Goal: Book appointment/travel/reservation

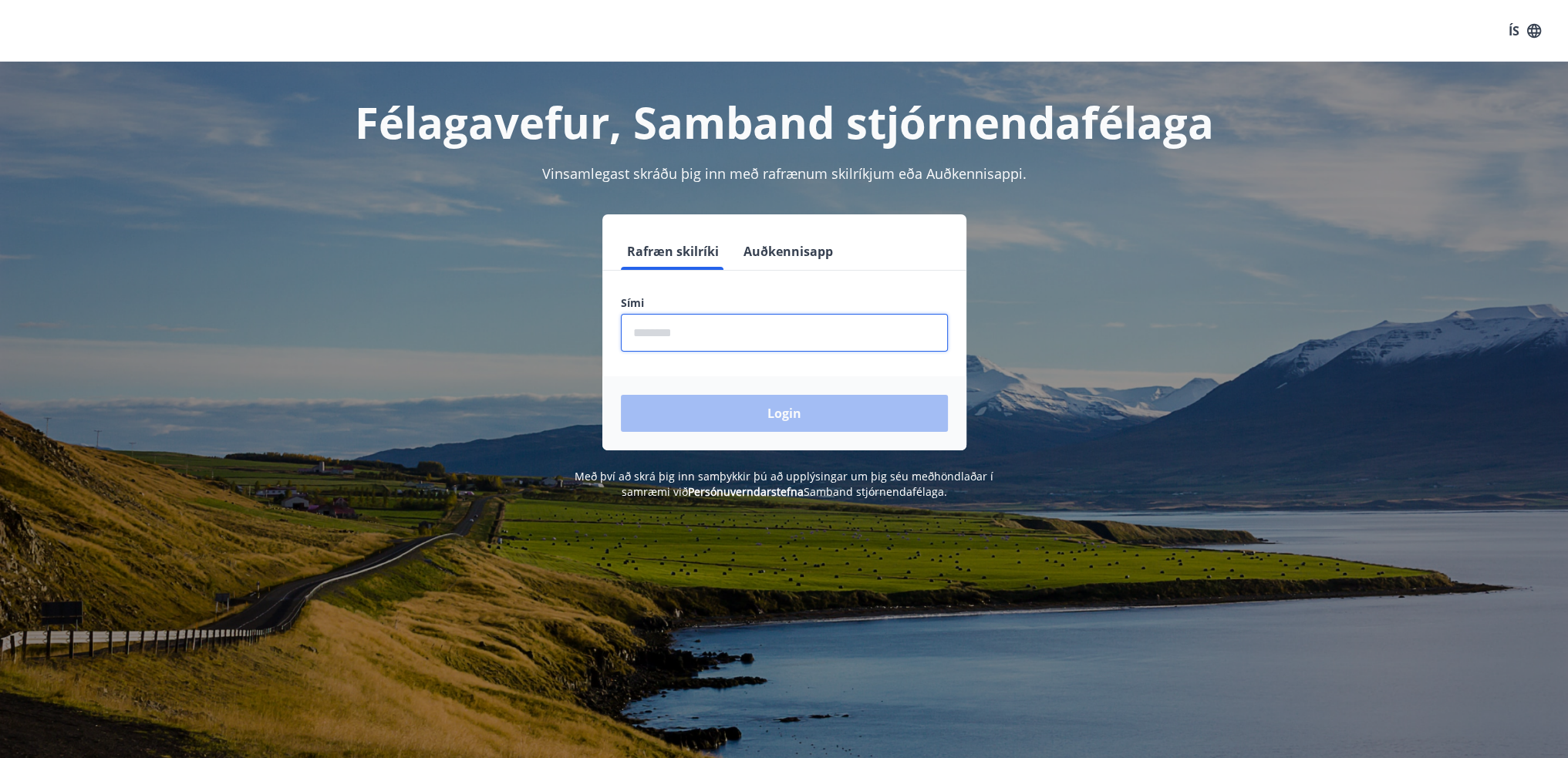
click at [680, 337] on input "phone" at bounding box center [784, 333] width 327 height 37
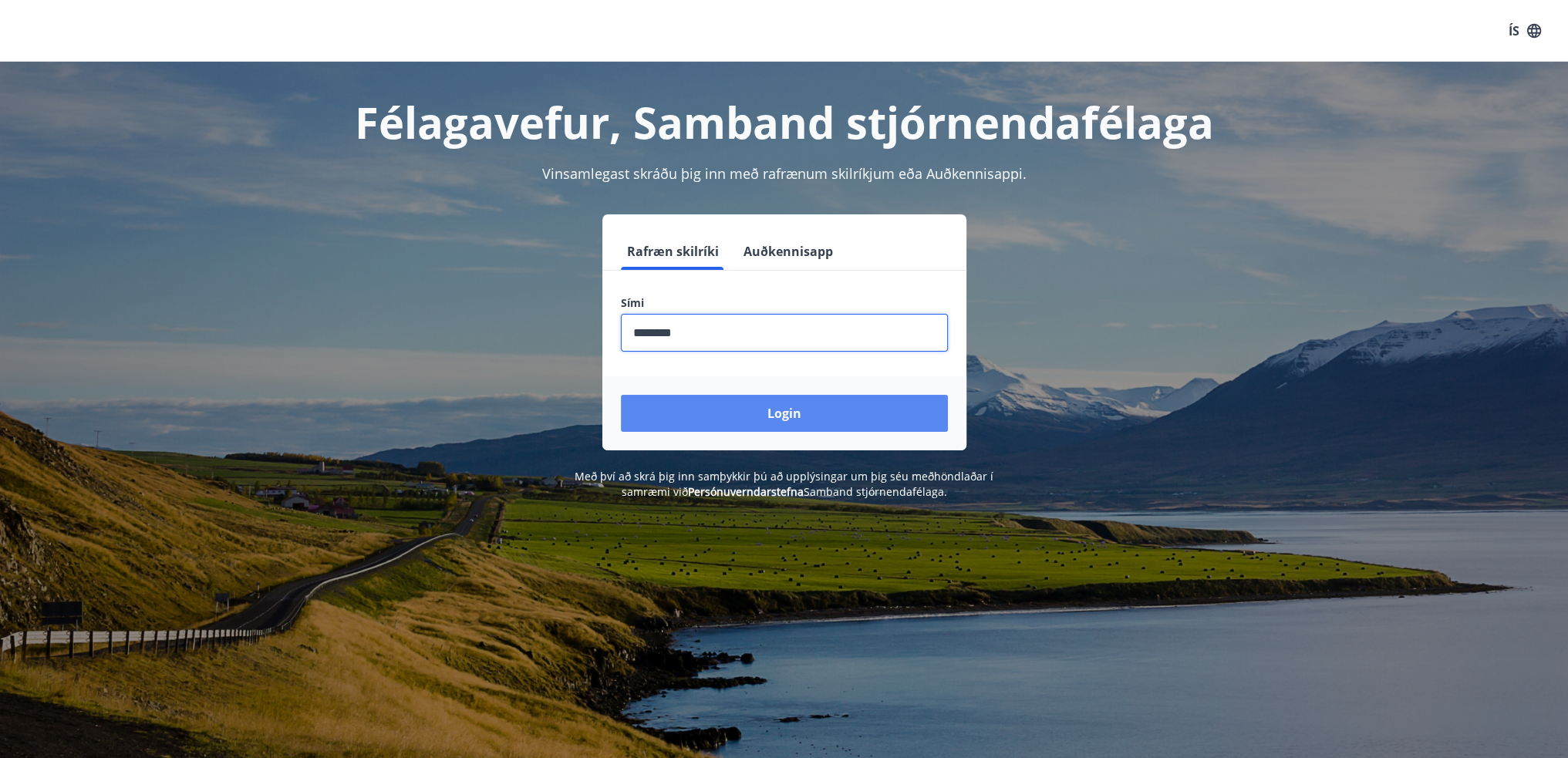
type input "********"
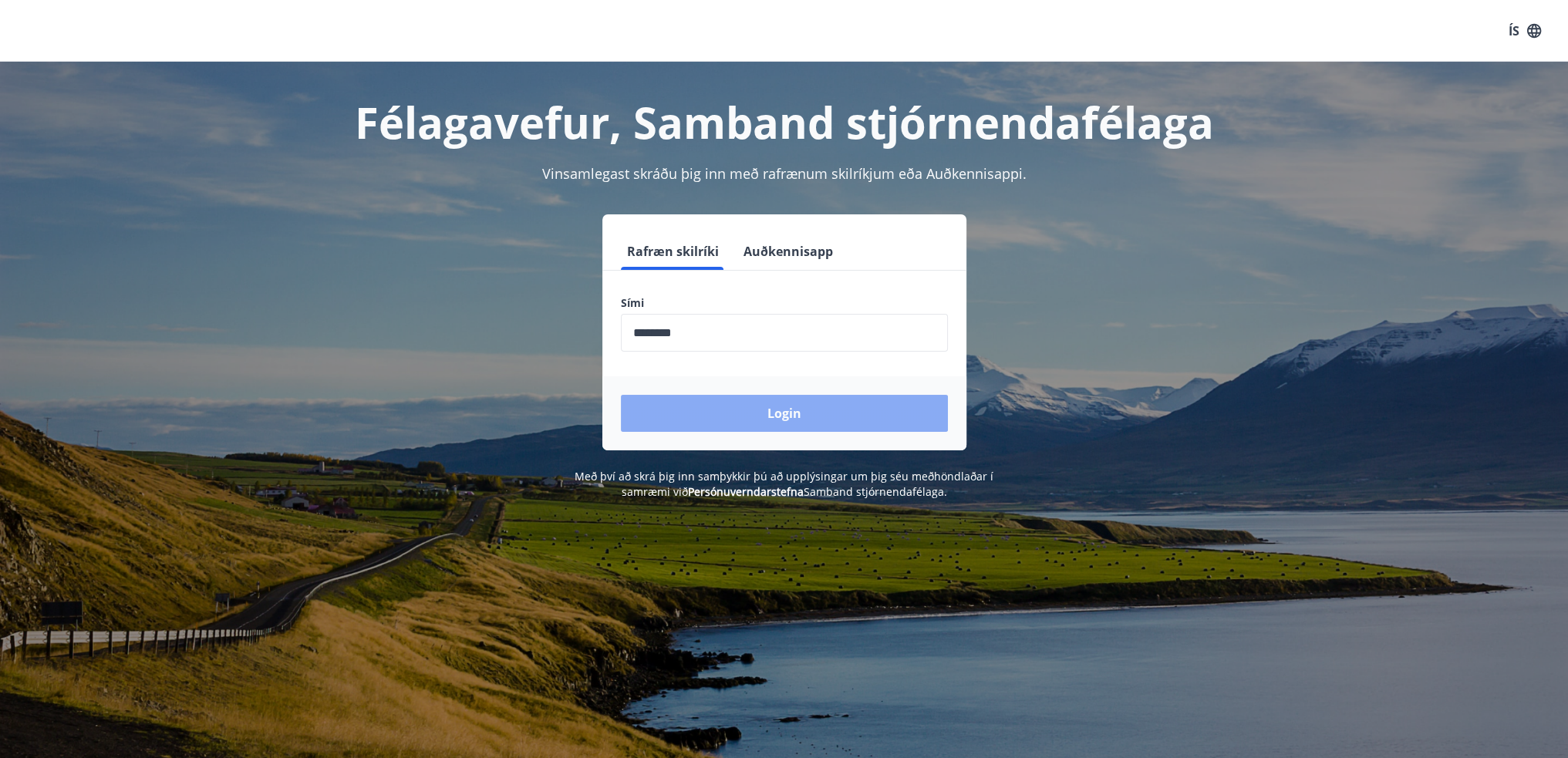
click at [698, 401] on button "Login" at bounding box center [784, 413] width 327 height 37
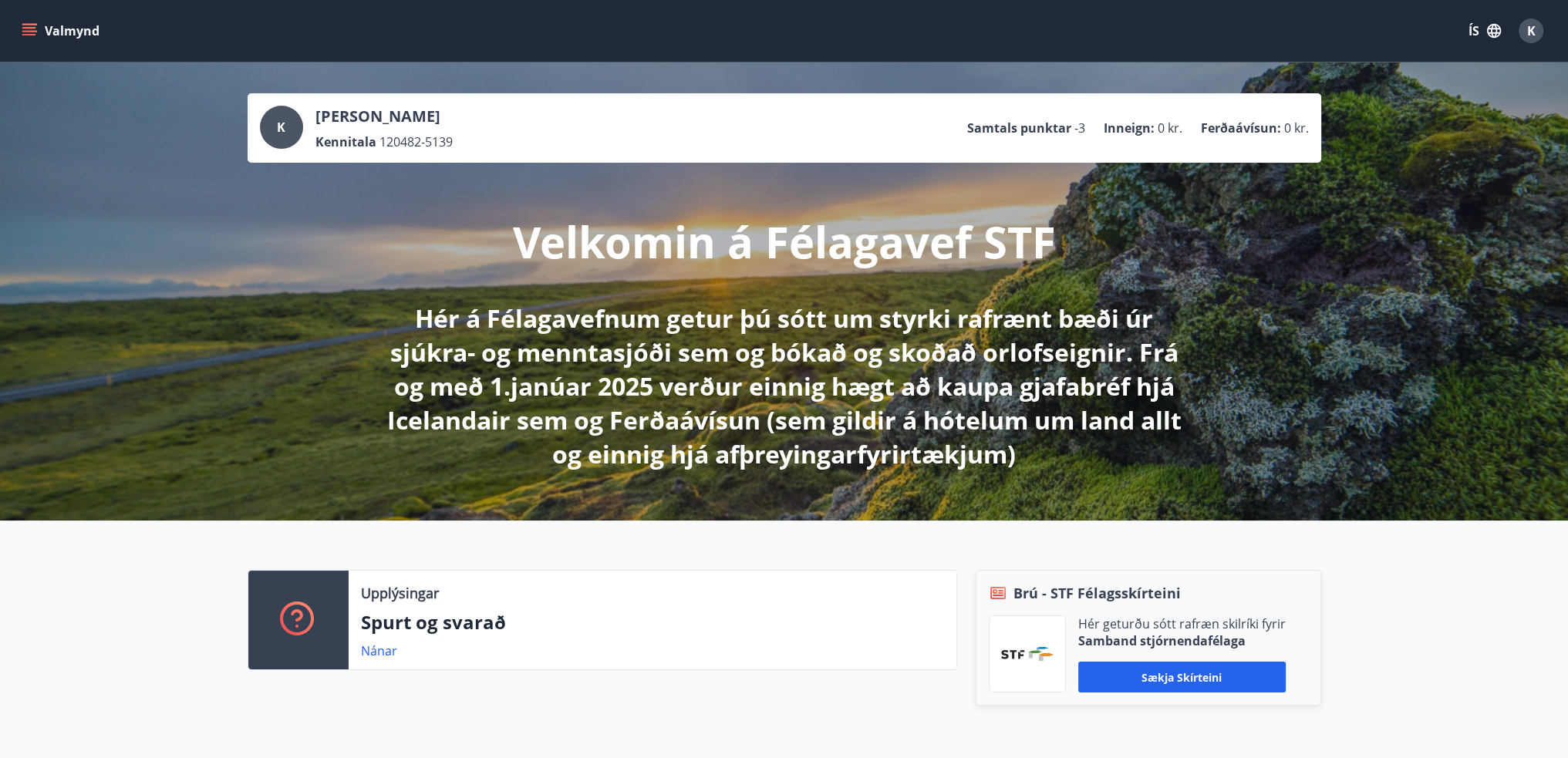
click at [36, 31] on icon "menu" at bounding box center [30, 31] width 17 height 2
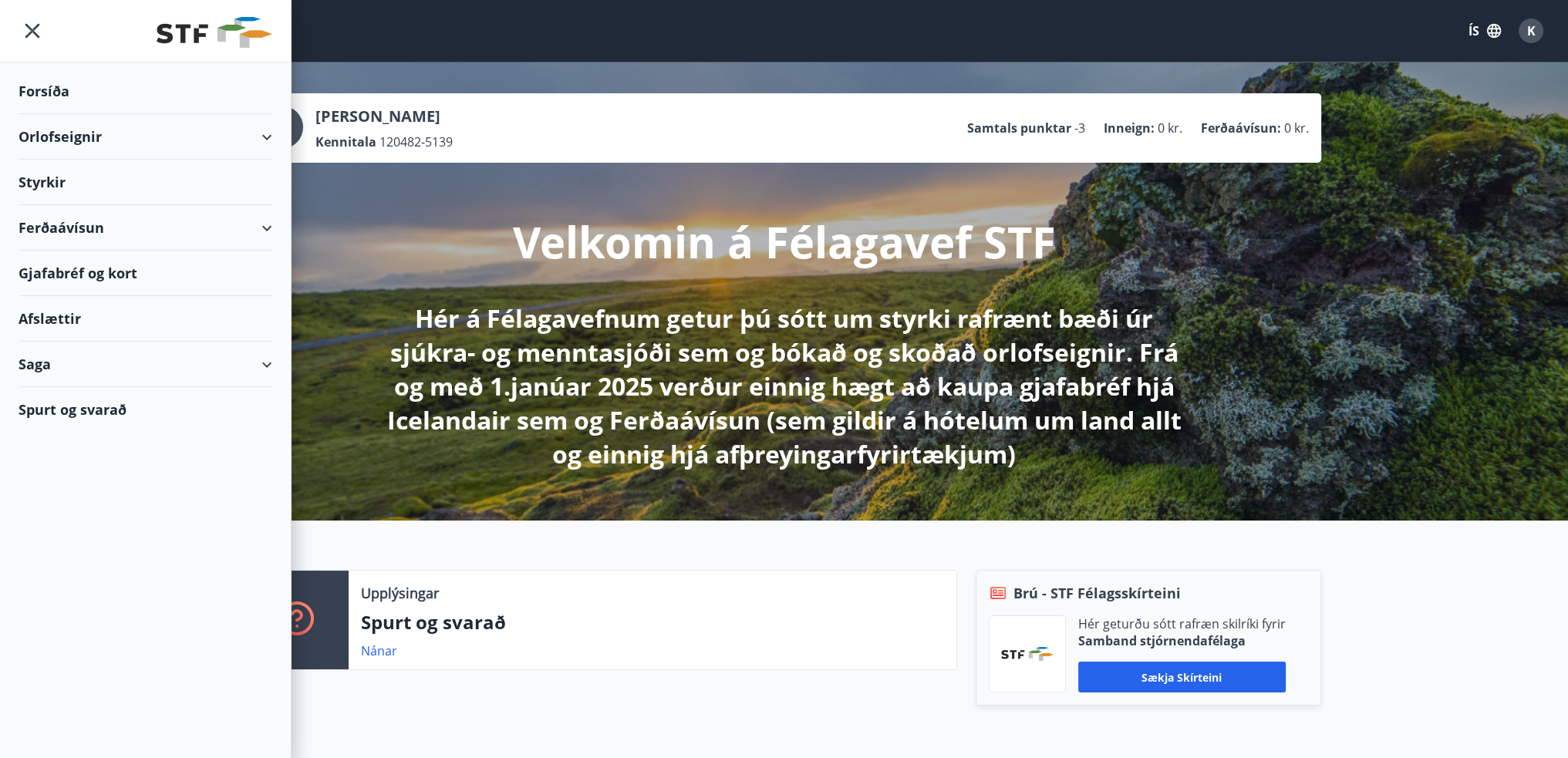
click at [268, 137] on div "Orlofseignir" at bounding box center [145, 136] width 253 height 45
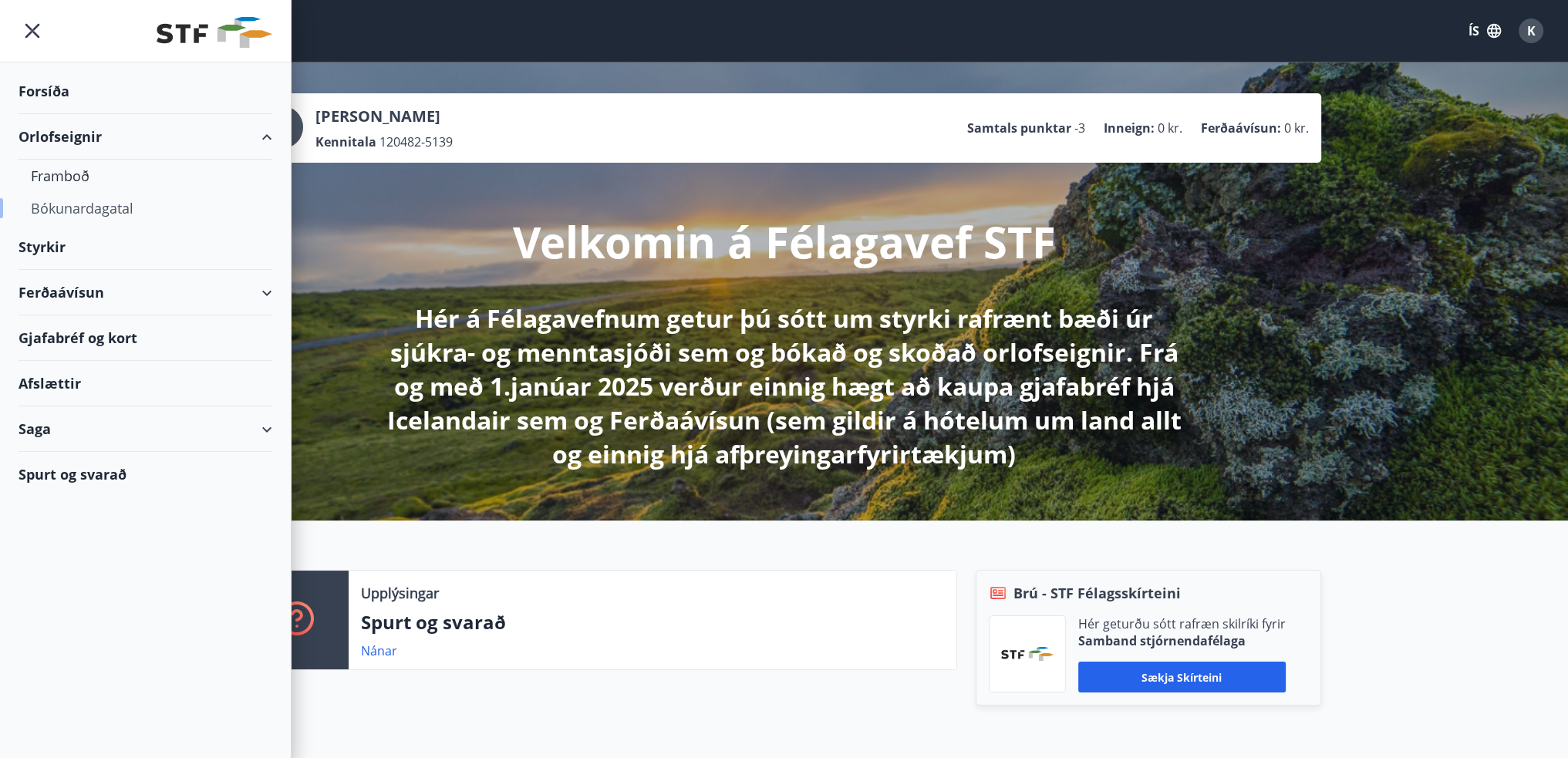
click at [78, 209] on div "Bókunardagatal" at bounding box center [145, 208] width 229 height 32
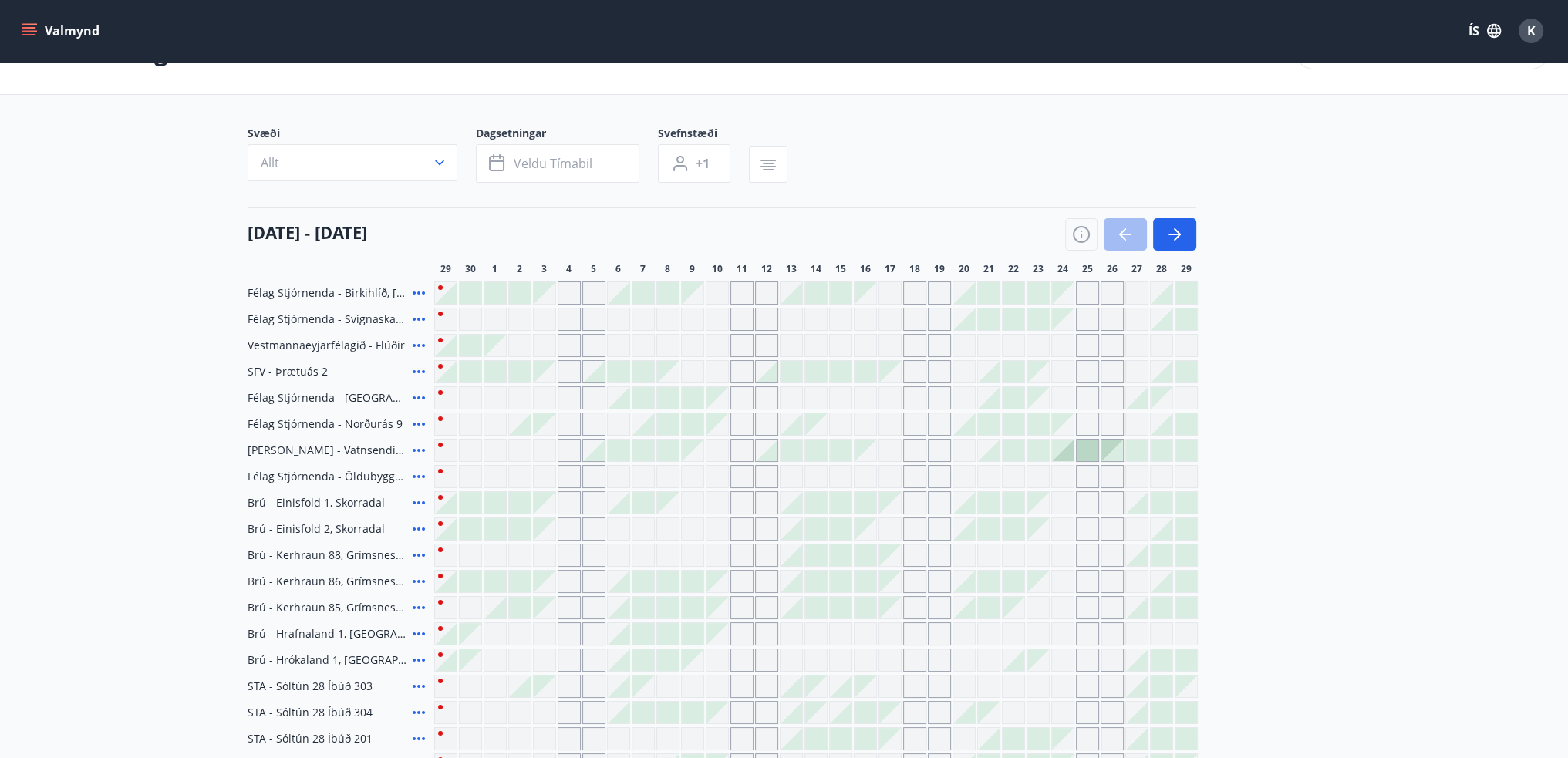
scroll to position [37, 0]
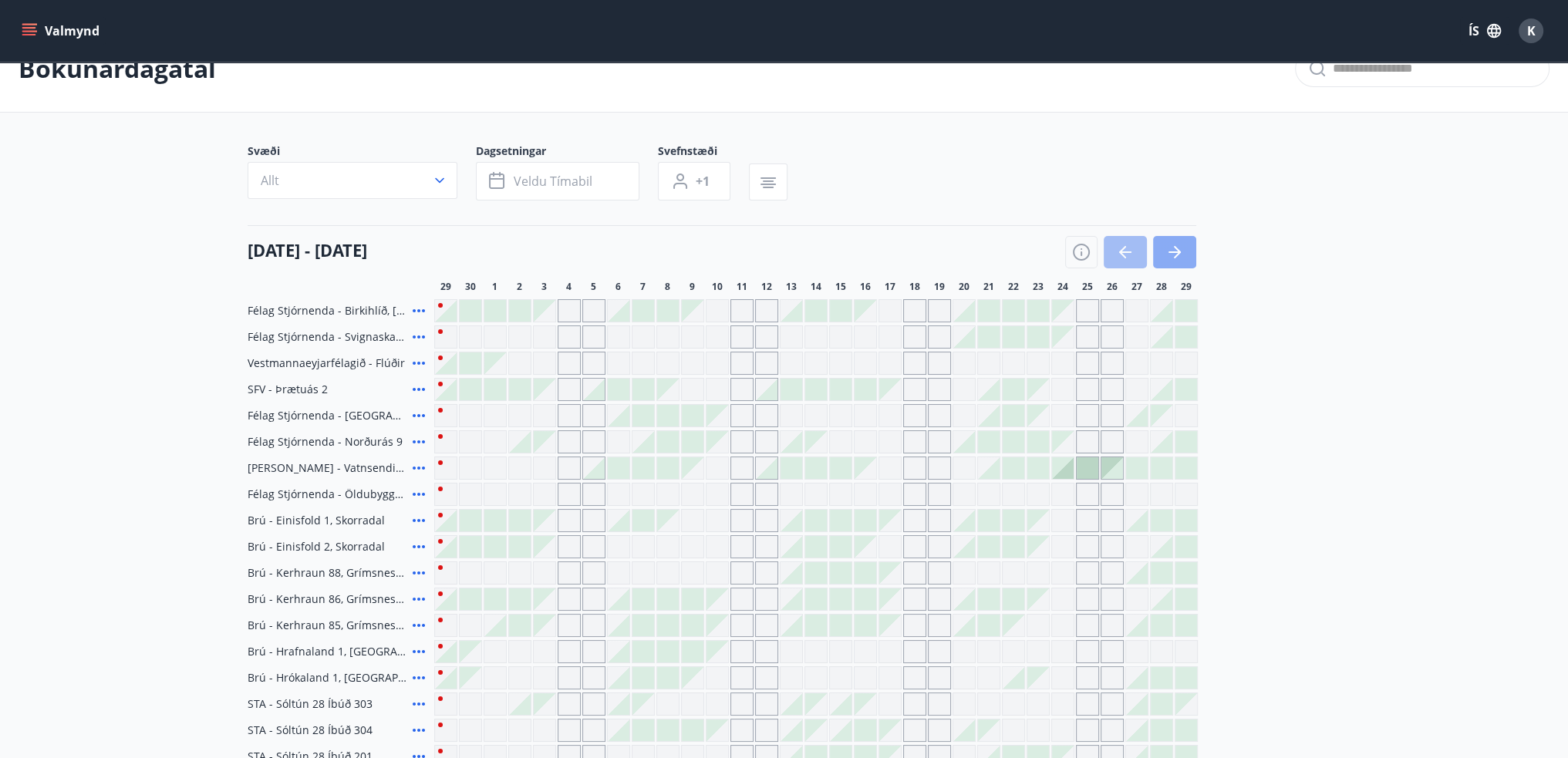
click at [1189, 249] on button "button" at bounding box center [1175, 252] width 43 height 32
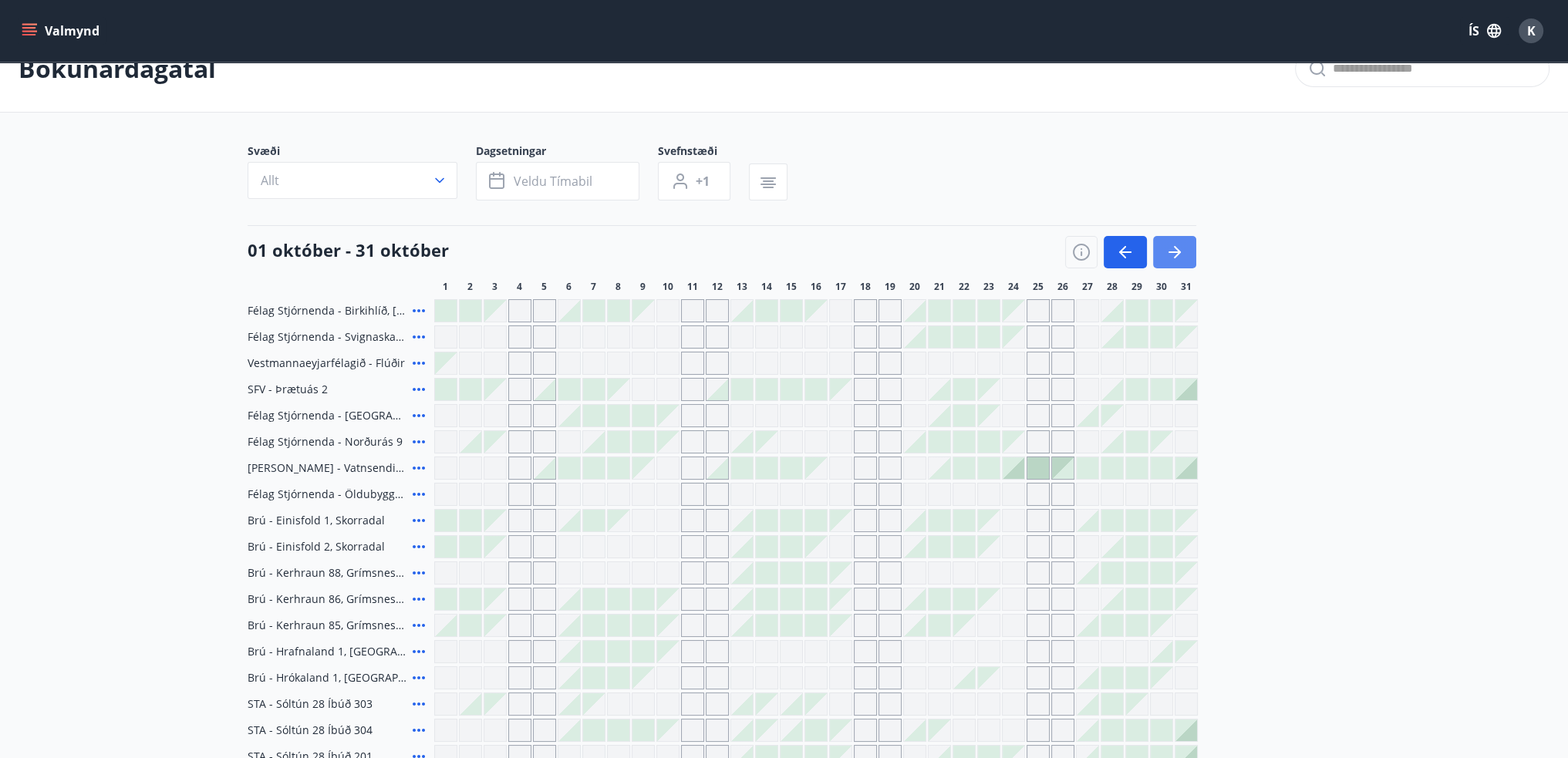
click at [1171, 248] on icon "button" at bounding box center [1174, 251] width 19 height 19
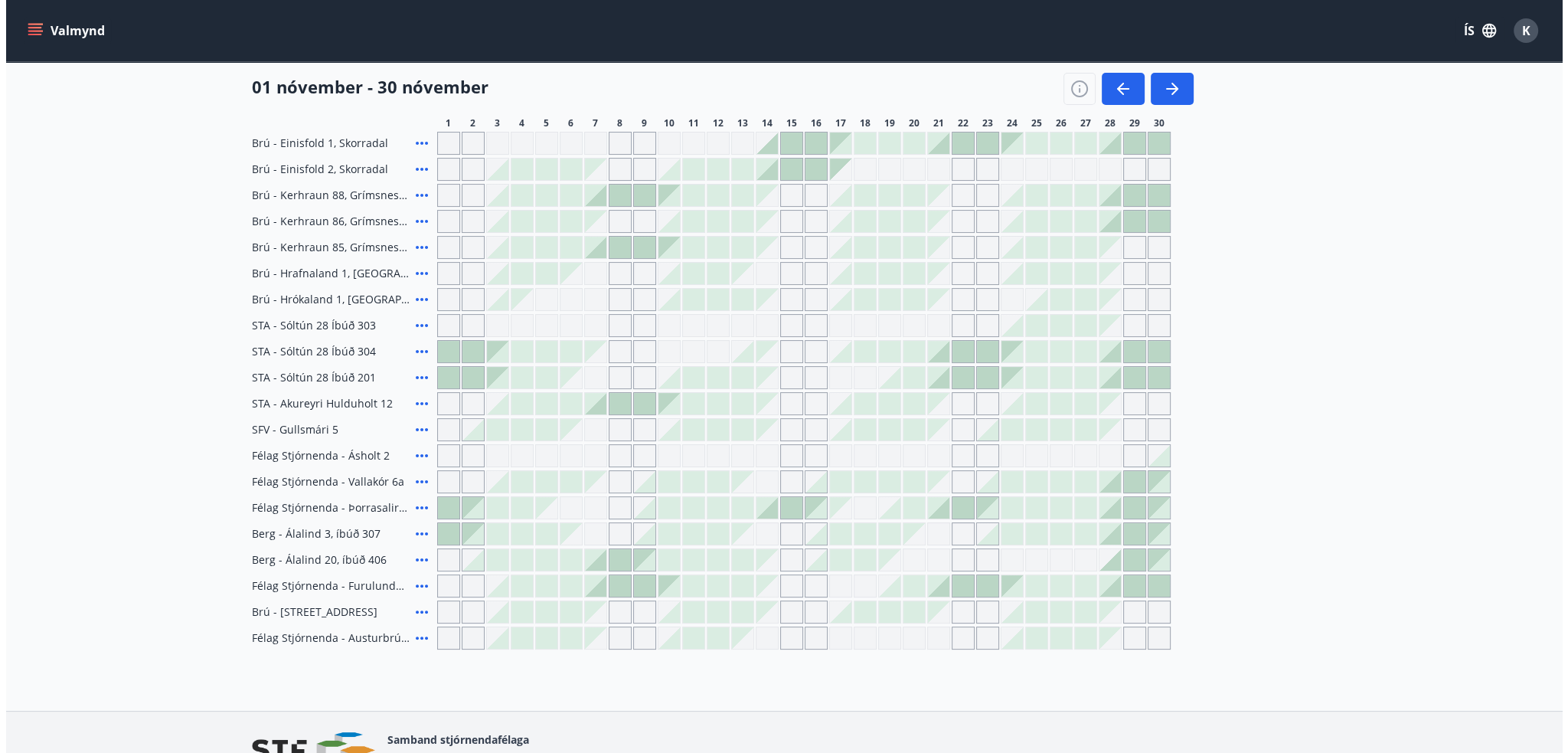
scroll to position [419, 0]
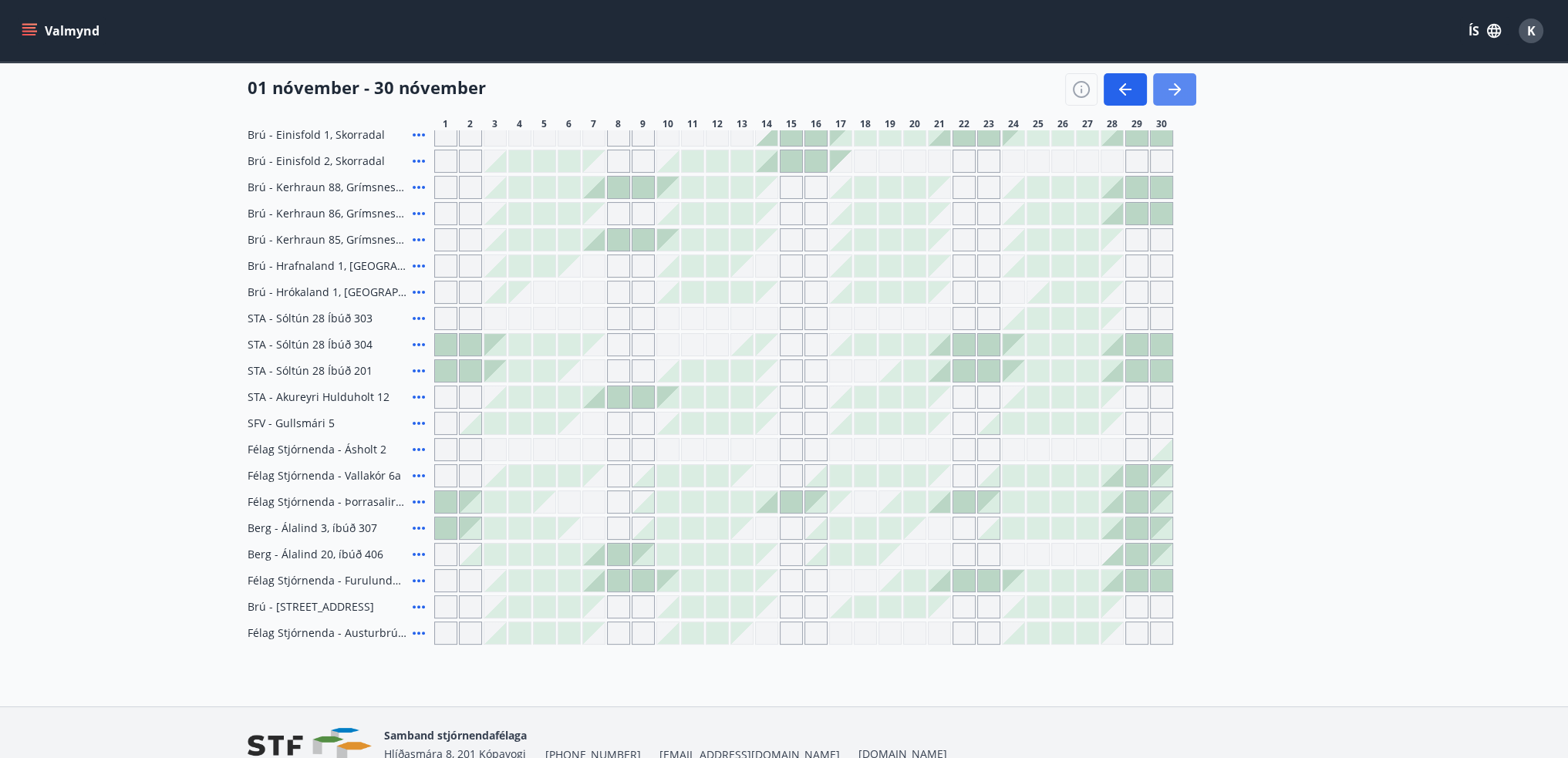
click at [1175, 88] on icon "button" at bounding box center [1175, 89] width 12 height 2
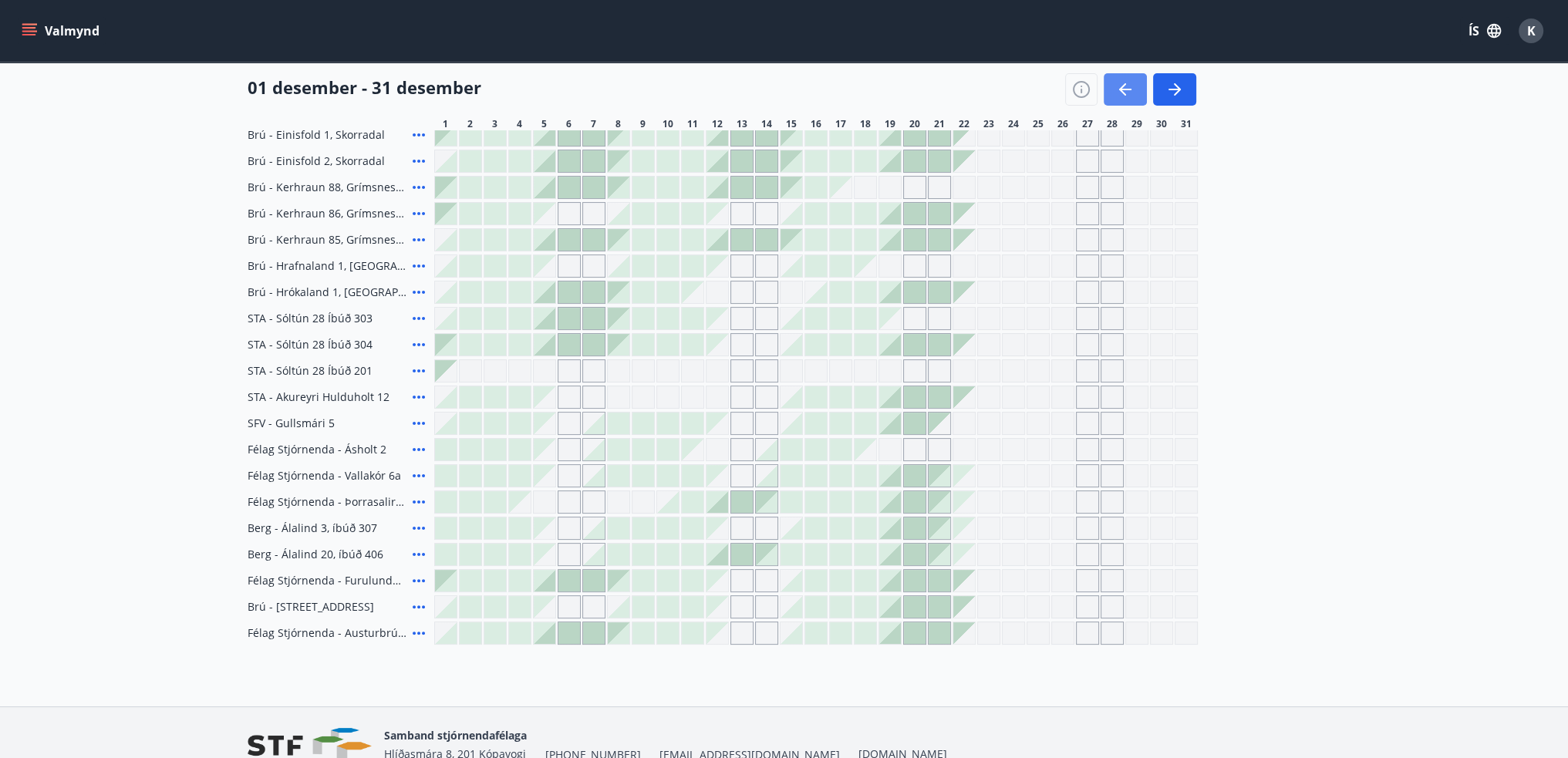
click at [1123, 92] on icon "button" at bounding box center [1125, 89] width 19 height 19
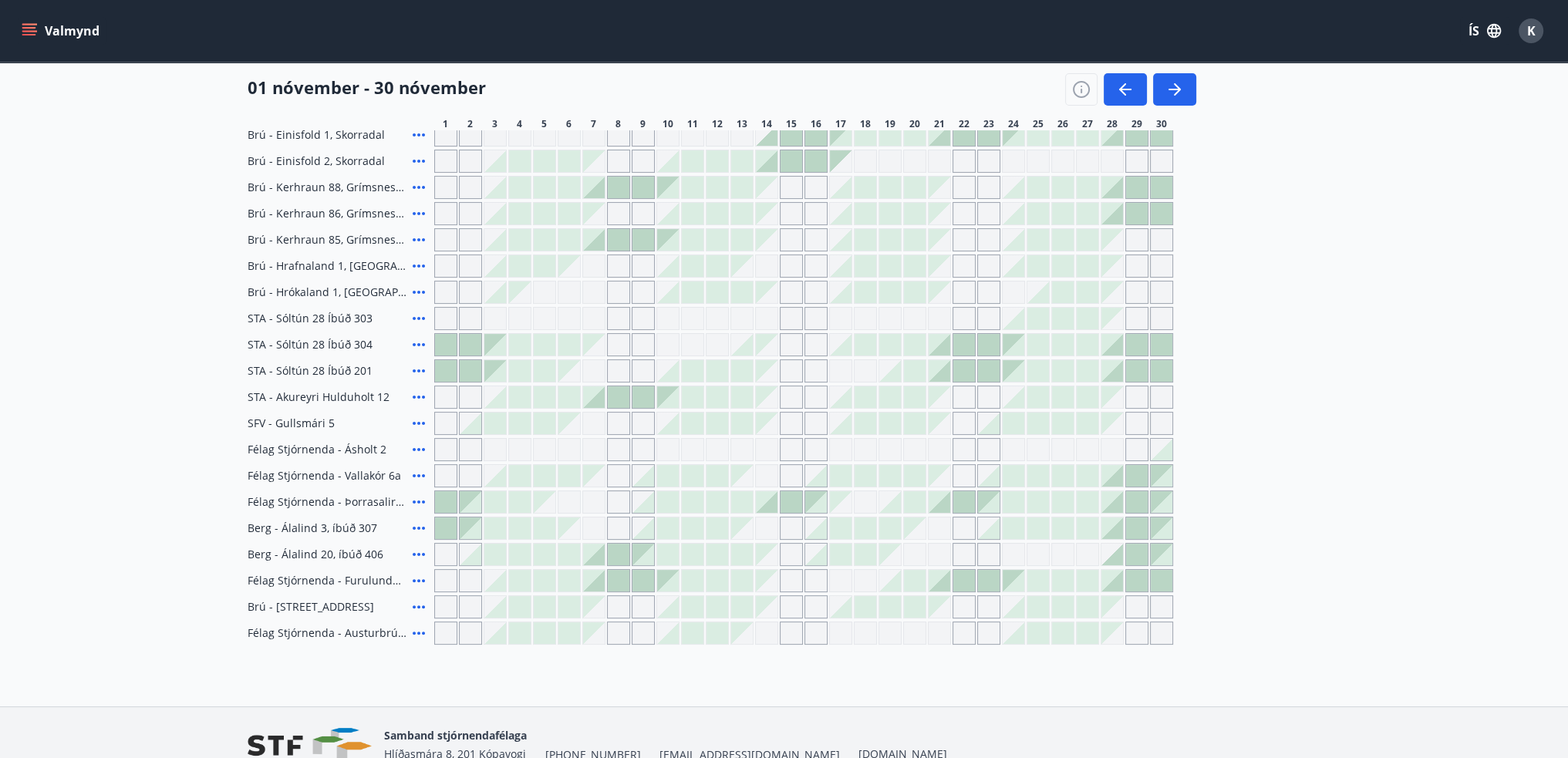
click at [416, 396] on icon at bounding box center [418, 397] width 19 height 19
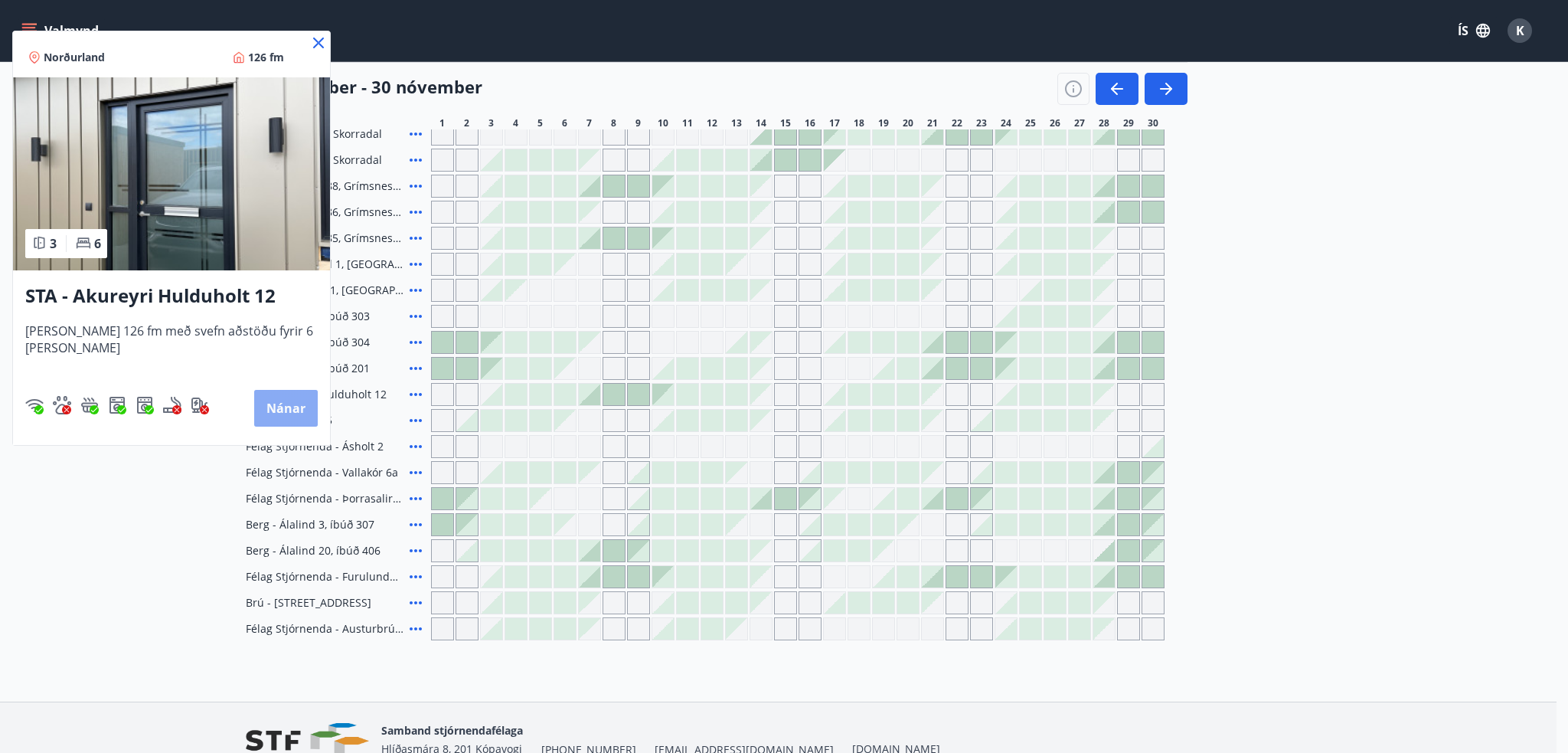
click at [283, 410] on button "Nánar" at bounding box center [286, 408] width 64 height 36
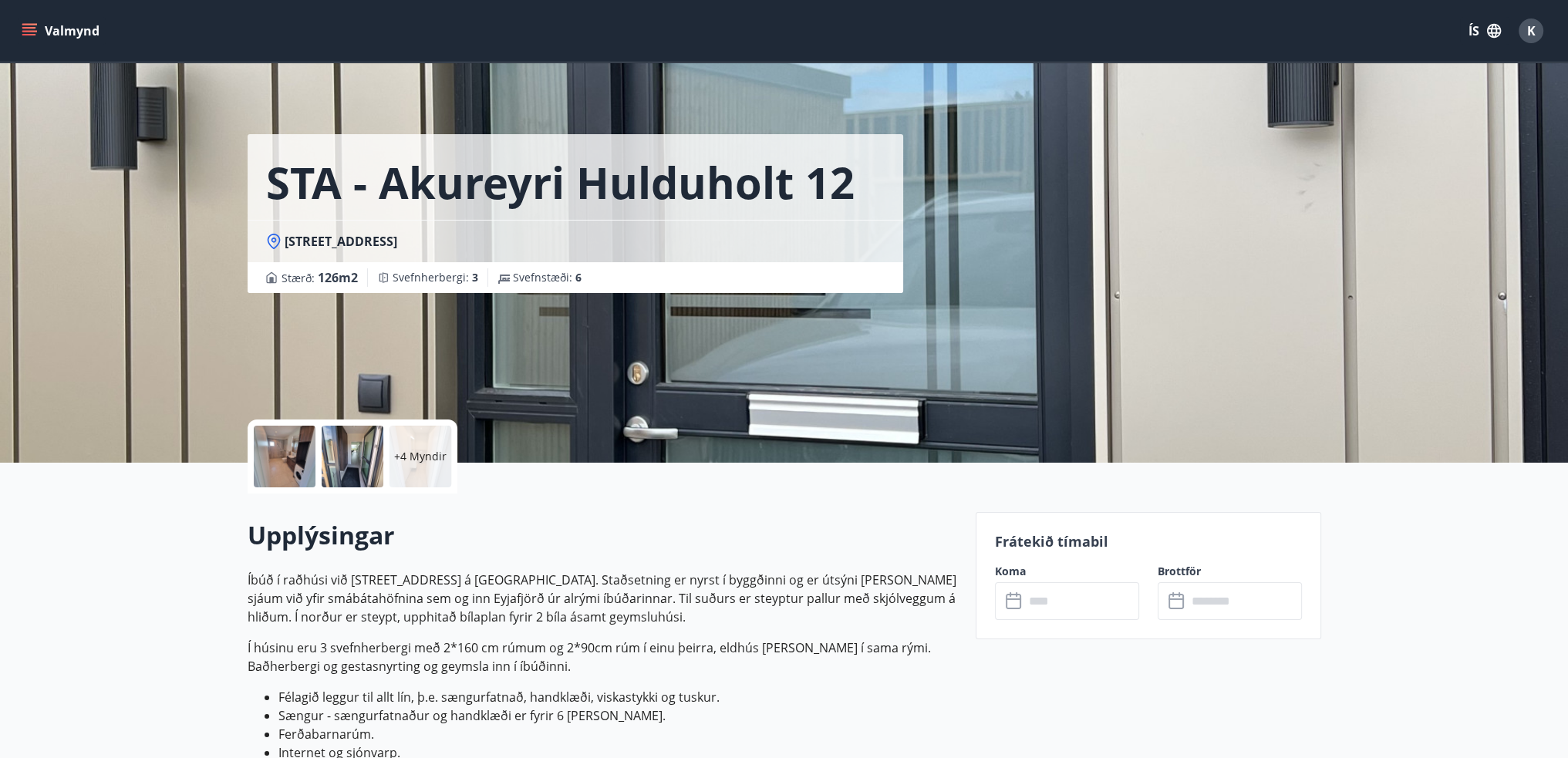
click at [404, 466] on div "+4 Myndir" at bounding box center [420, 456] width 62 height 62
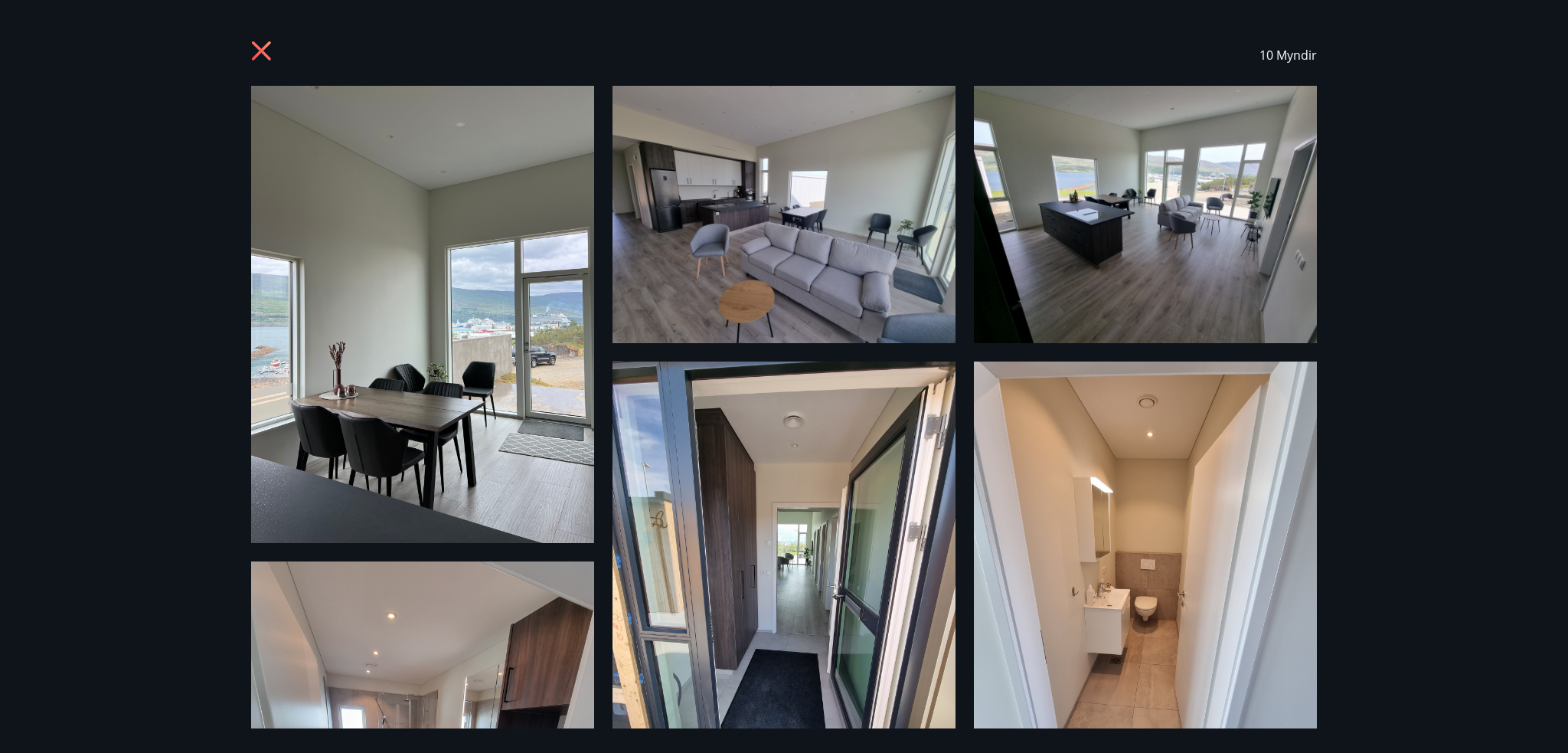
click at [259, 50] on icon at bounding box center [264, 53] width 25 height 25
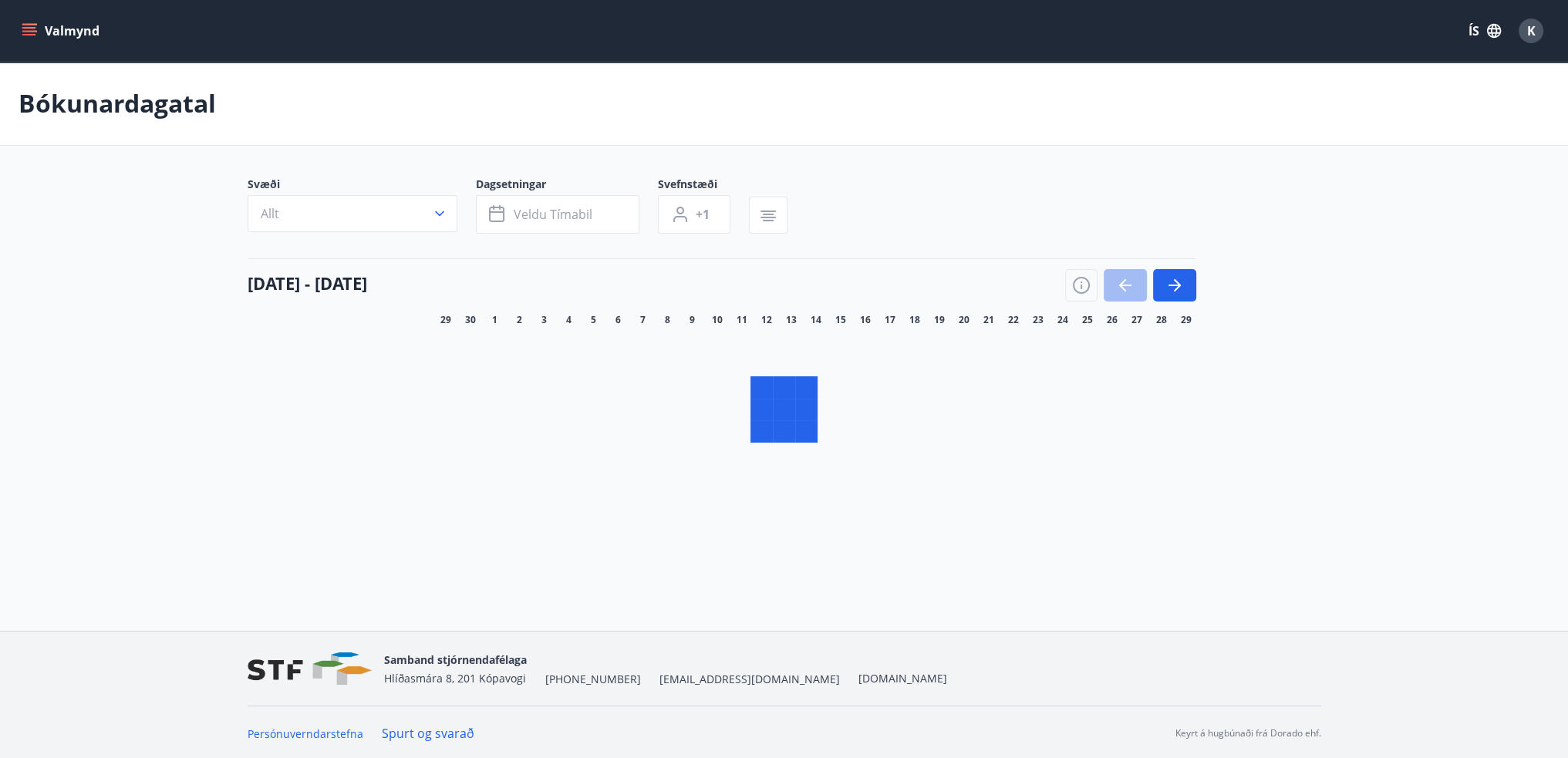
scroll to position [2, 0]
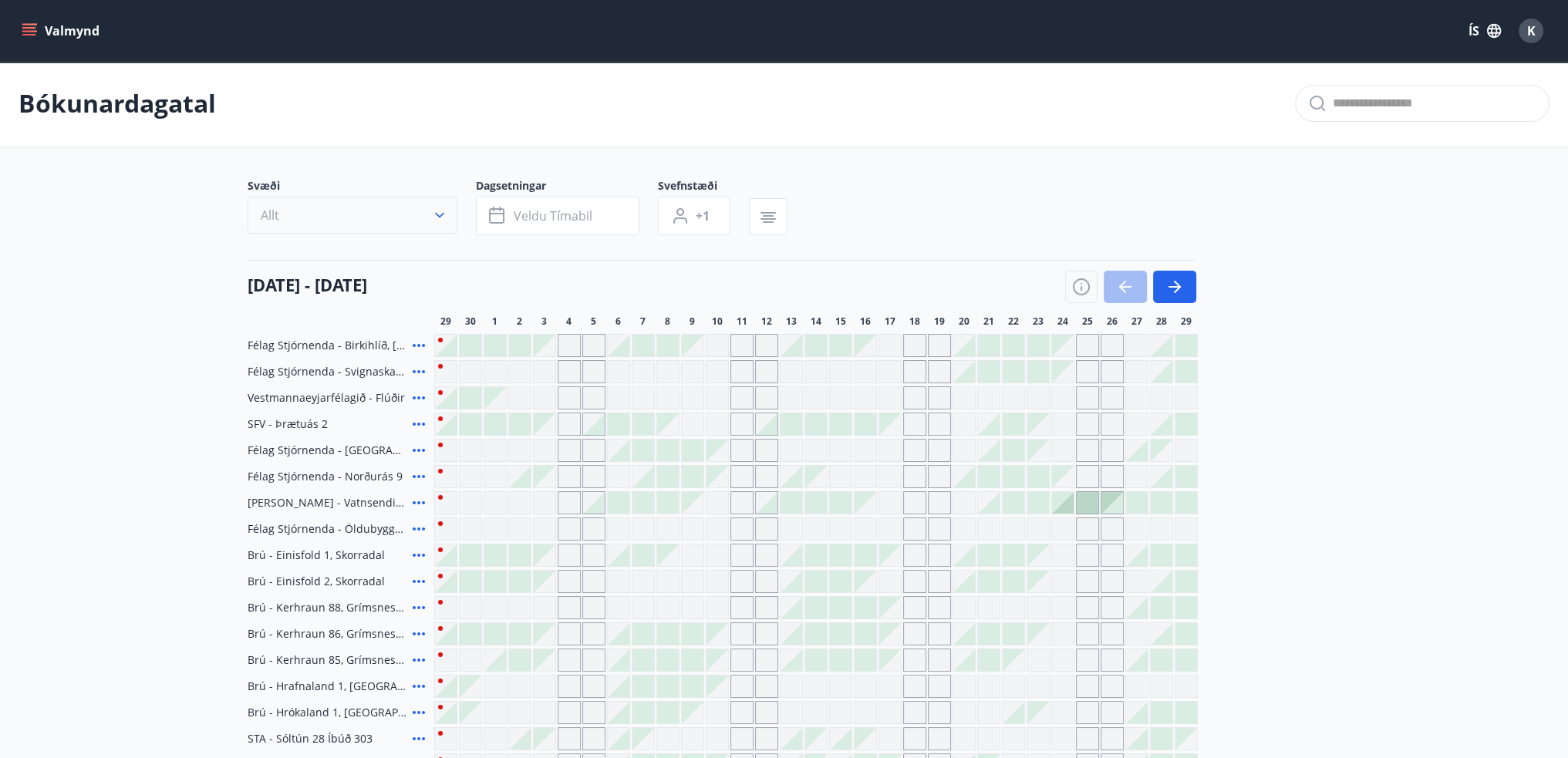
click at [444, 215] on icon "button" at bounding box center [439, 215] width 15 height 15
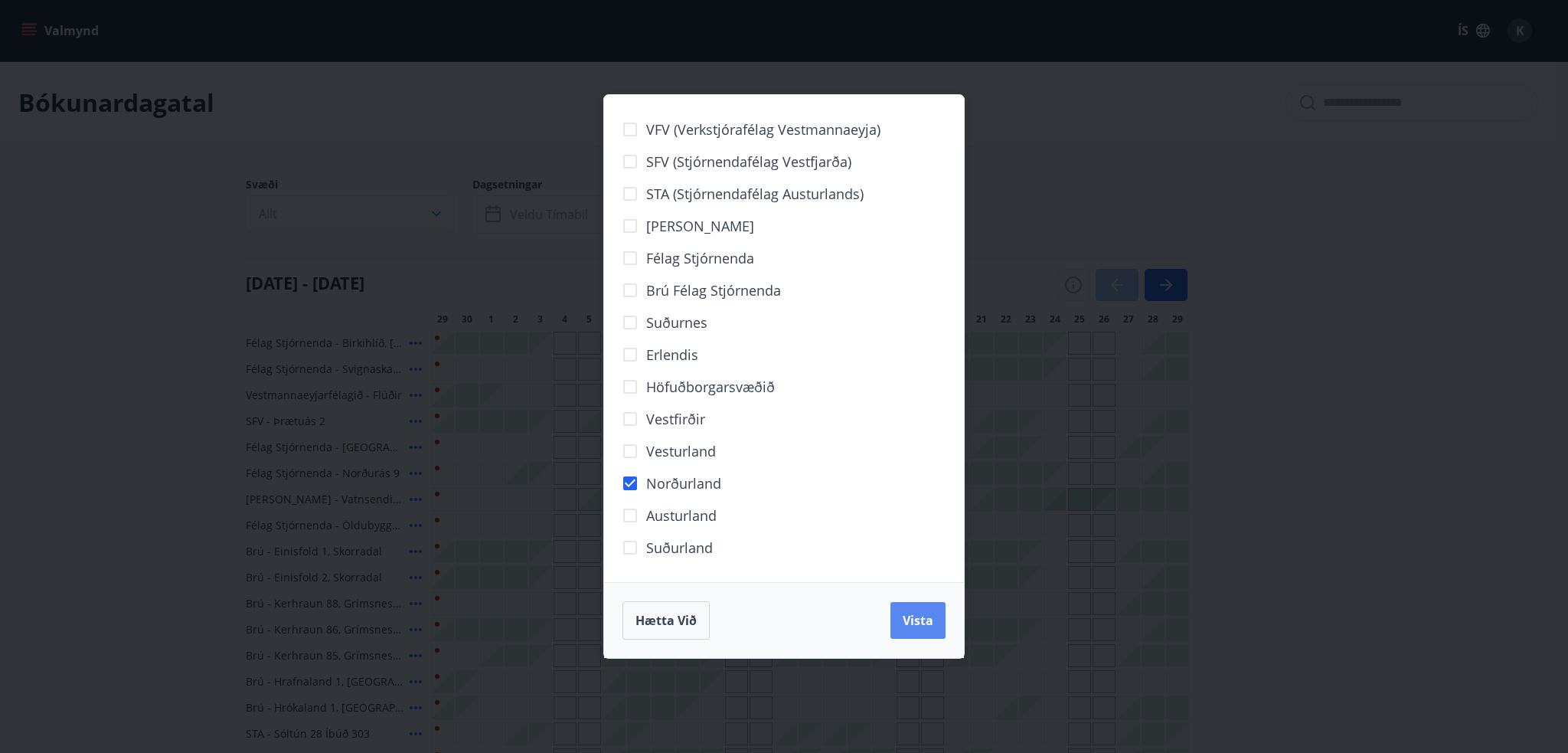
click at [928, 621] on span "Vista" at bounding box center [917, 620] width 31 height 17
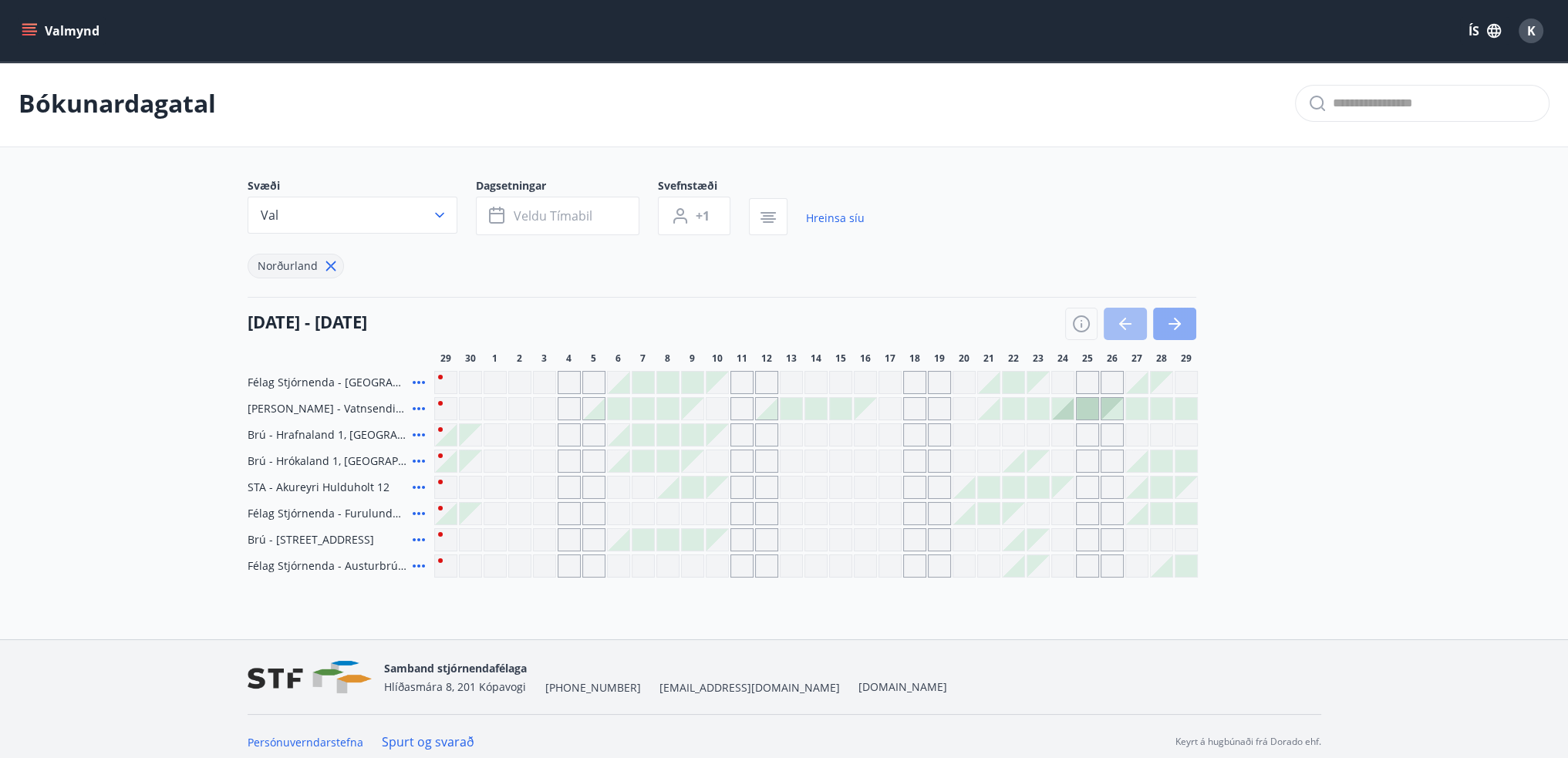
click at [1187, 327] on button "button" at bounding box center [1175, 324] width 43 height 32
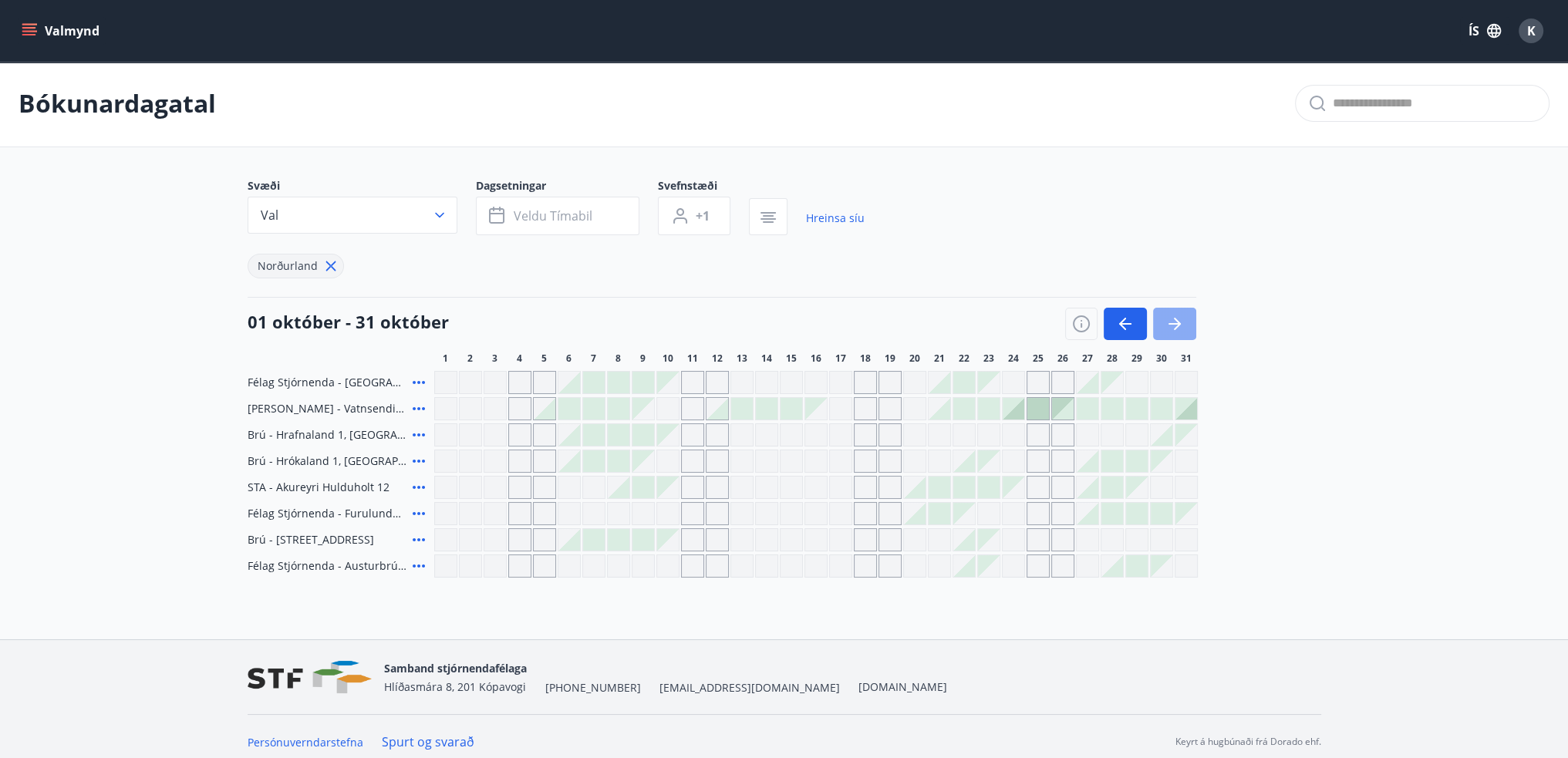
click at [1187, 327] on button "button" at bounding box center [1175, 324] width 43 height 32
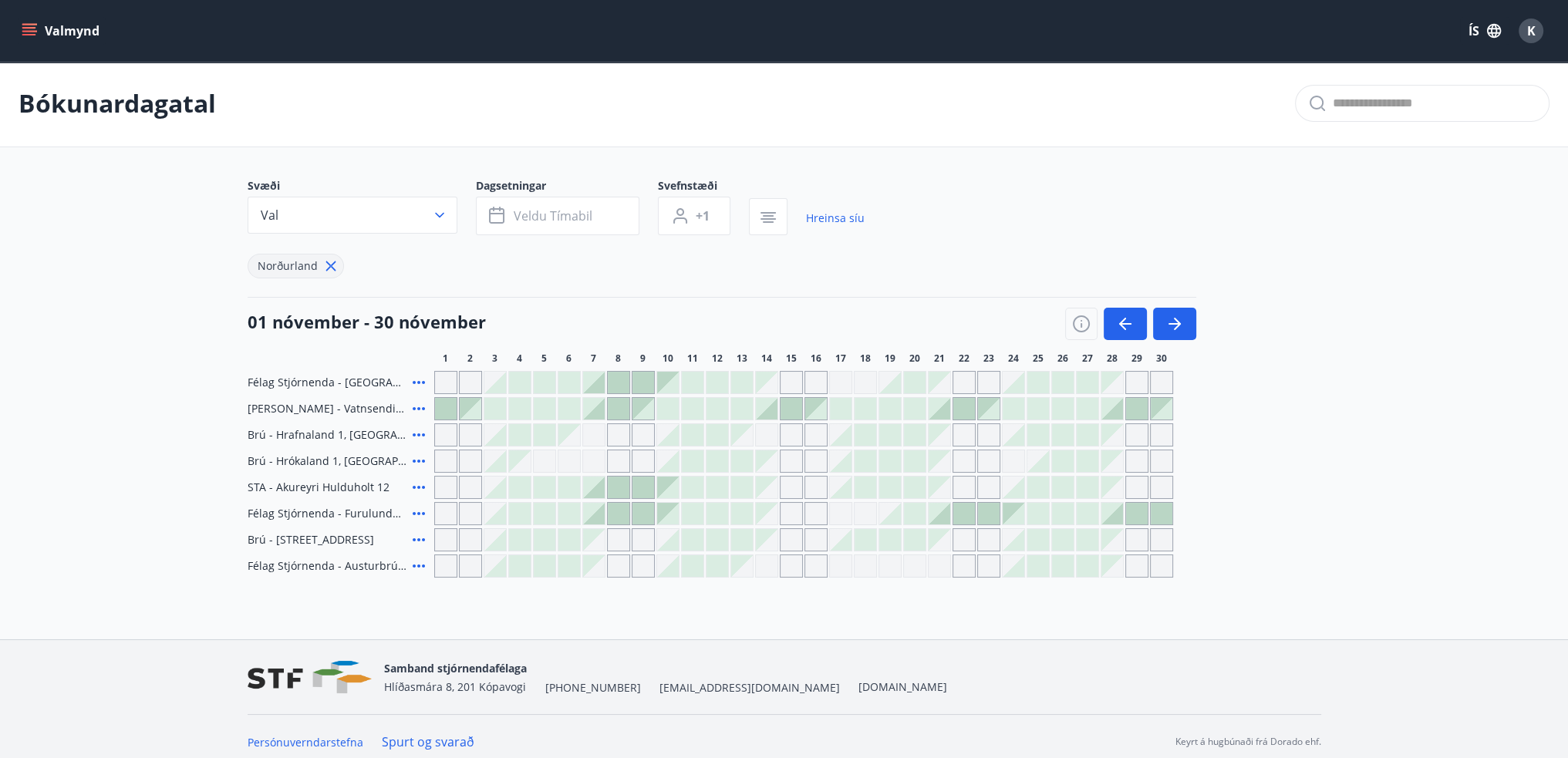
click at [592, 386] on div at bounding box center [594, 383] width 21 height 21
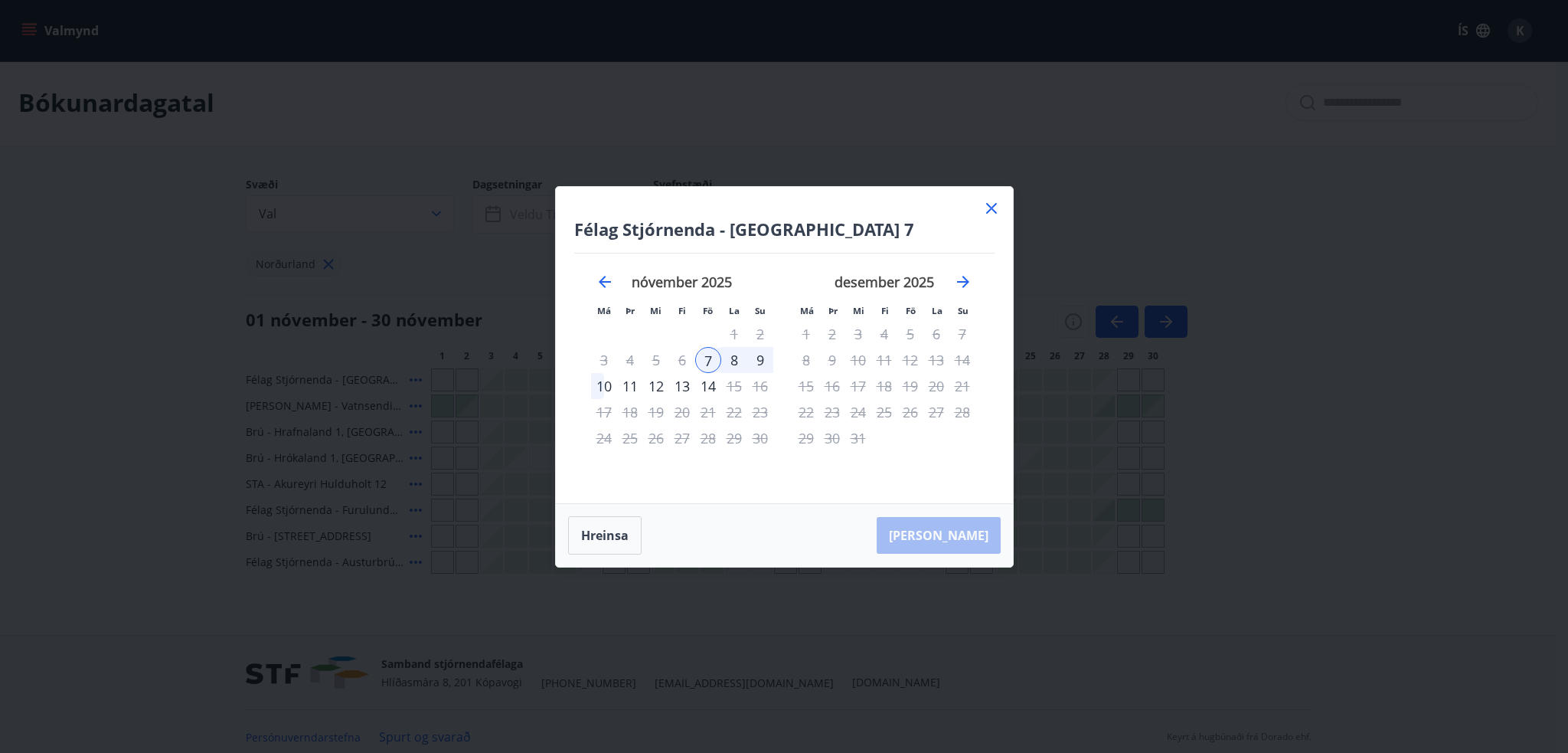
click at [761, 358] on div "9" at bounding box center [760, 360] width 26 height 26
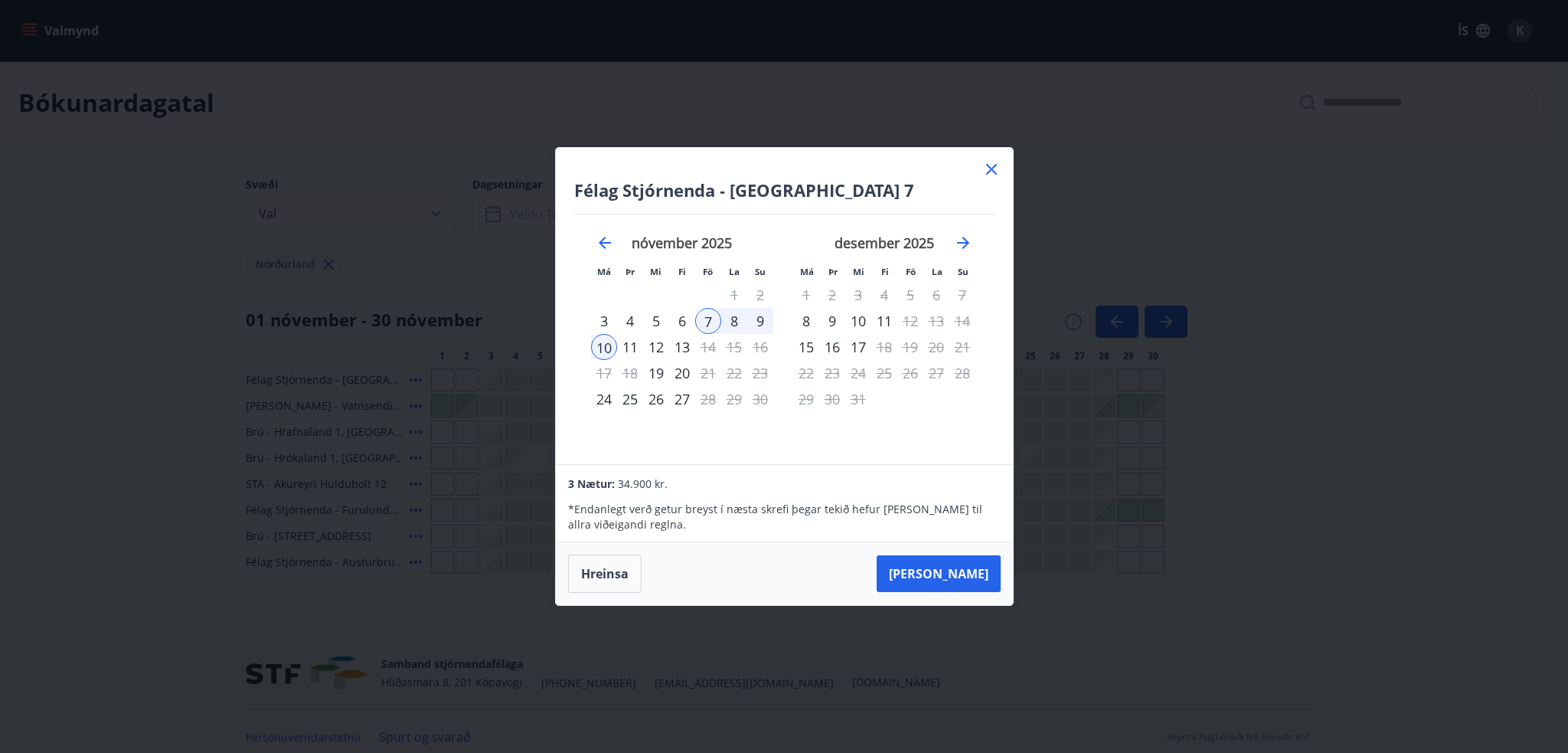
click at [760, 318] on div "9" at bounding box center [760, 321] width 26 height 26
click at [991, 173] on icon at bounding box center [991, 169] width 19 height 19
